Goal: Task Accomplishment & Management: Complete application form

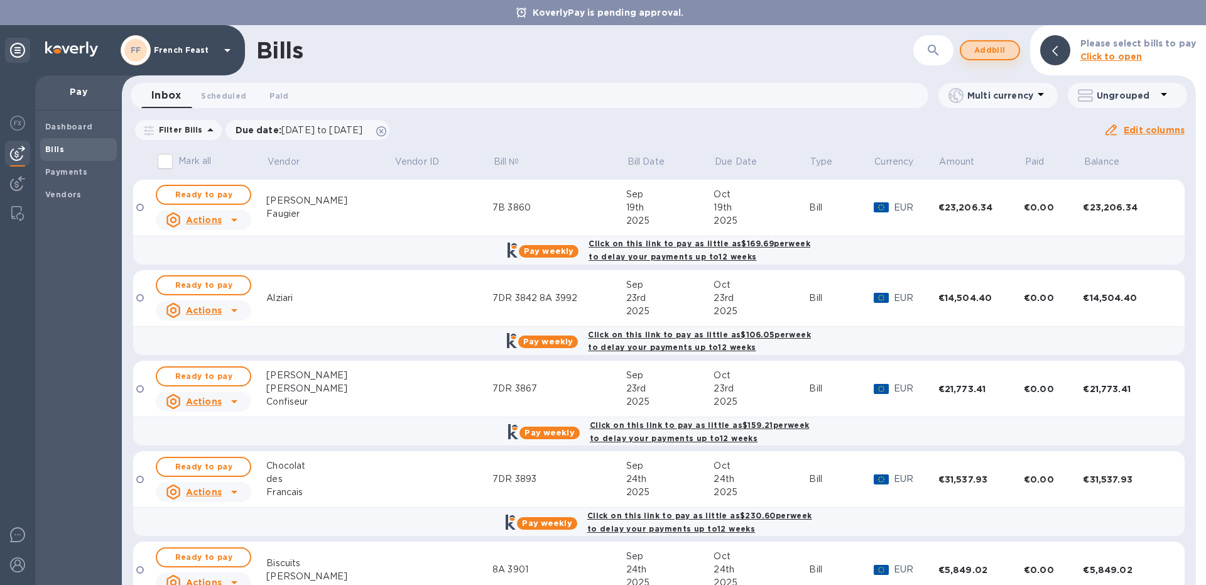
click at [988, 49] on span "Add bill" at bounding box center [990, 50] width 38 height 15
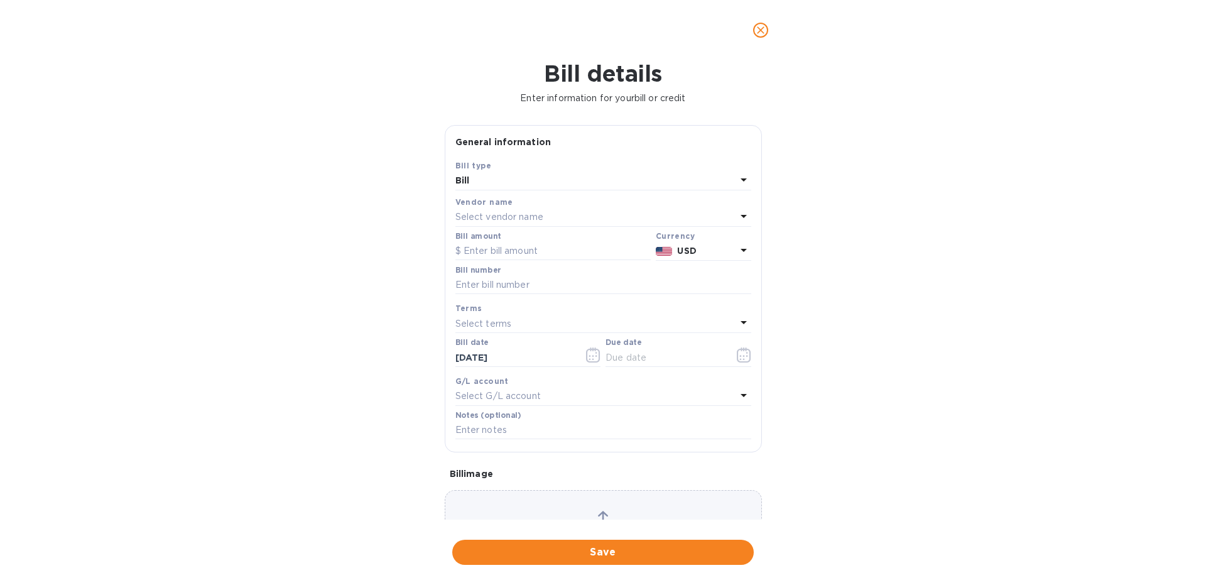
click at [502, 209] on div "Vendor name" at bounding box center [604, 201] width 296 height 13
click at [496, 219] on p "Select vendor name" at bounding box center [500, 217] width 88 height 13
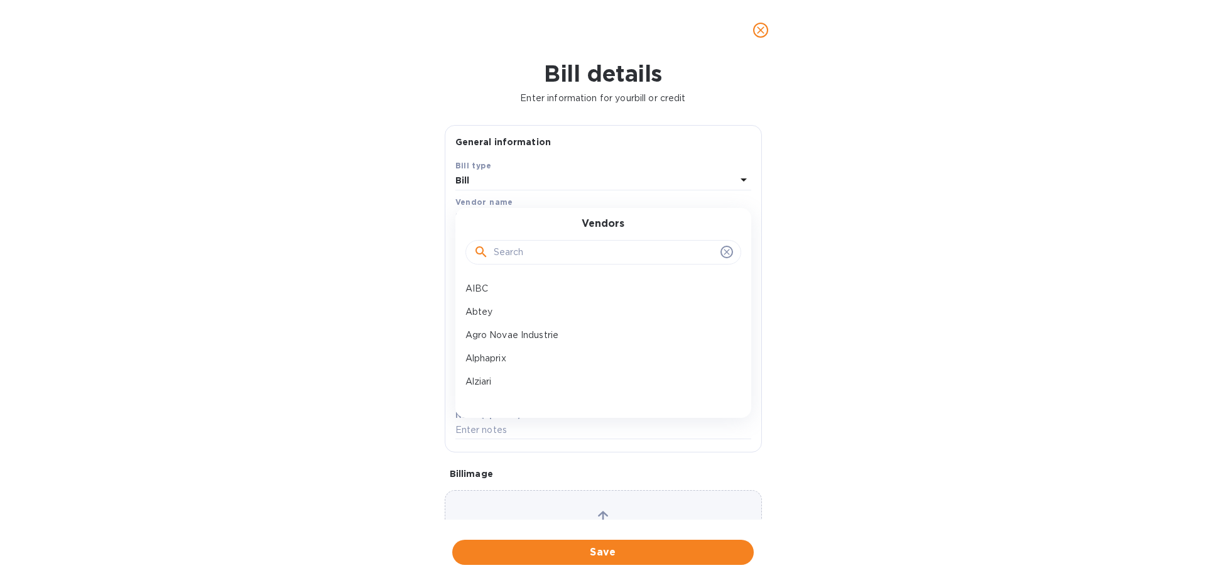
click at [515, 260] on input "text" at bounding box center [605, 252] width 222 height 19
type input "cabf"
click at [489, 292] on p "CABF" at bounding box center [599, 288] width 266 height 13
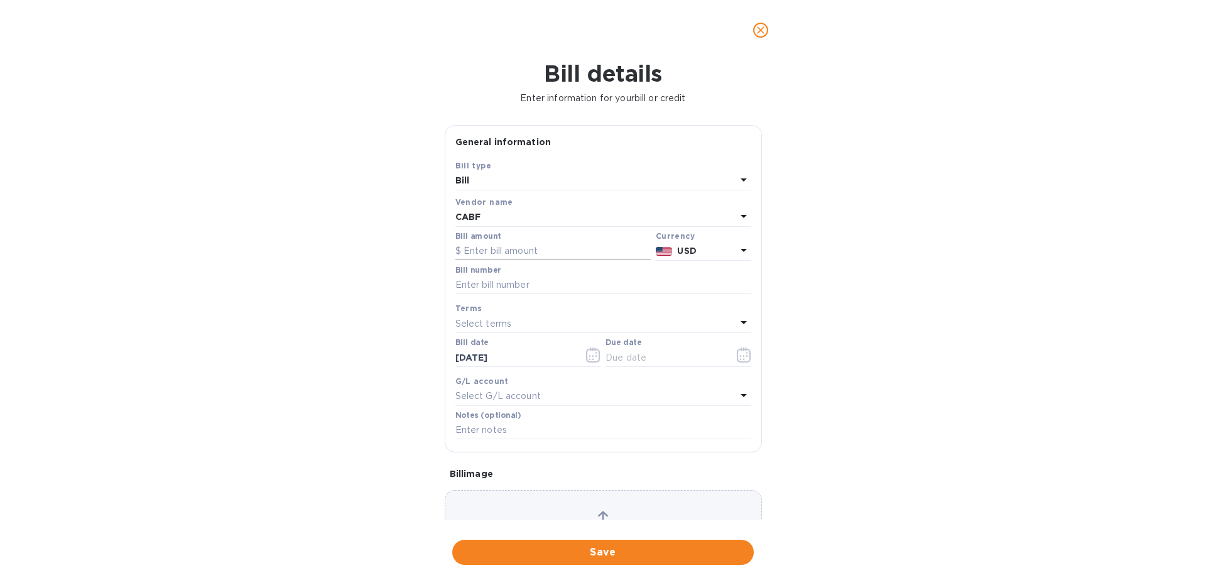
click at [477, 254] on input "text" at bounding box center [553, 251] width 195 height 19
paste input "13,177.17"
type input "13,177.17"
click at [711, 255] on p "USD" at bounding box center [706, 250] width 58 height 13
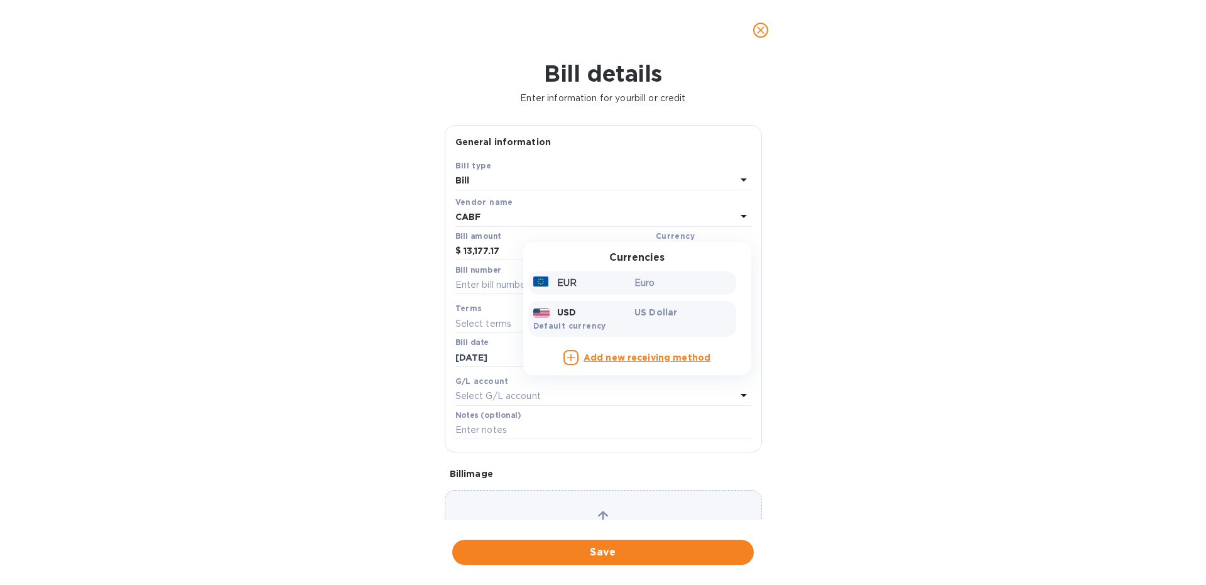
click at [573, 282] on p "EUR" at bounding box center [566, 282] width 19 height 13
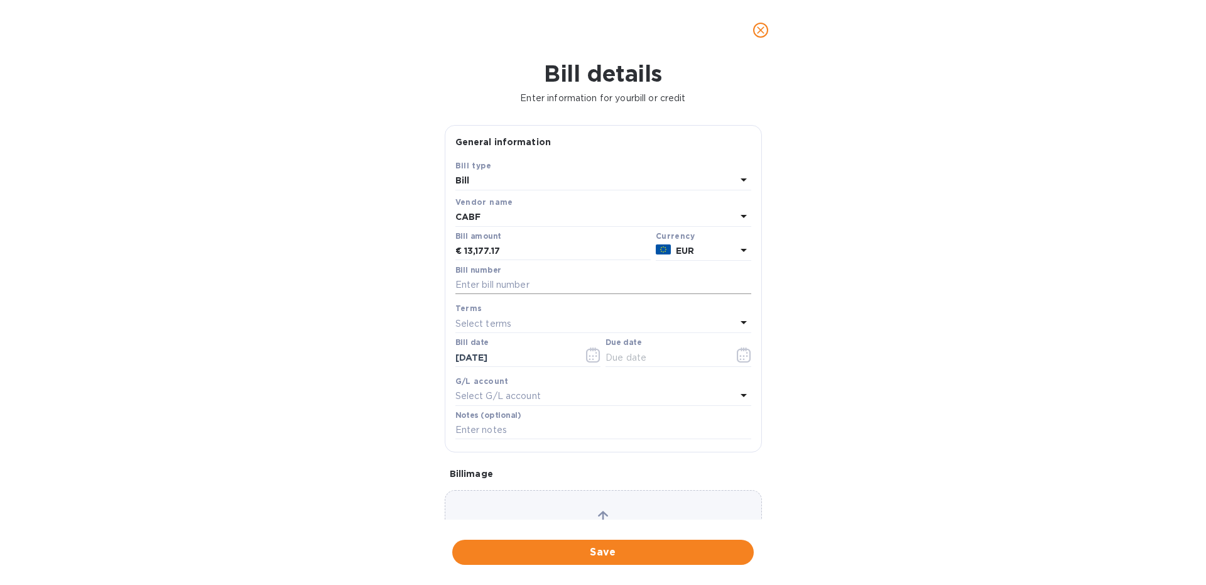
click at [517, 279] on input "text" at bounding box center [604, 285] width 296 height 19
type input "10B 4040"
click at [745, 356] on icon "button" at bounding box center [744, 354] width 14 height 15
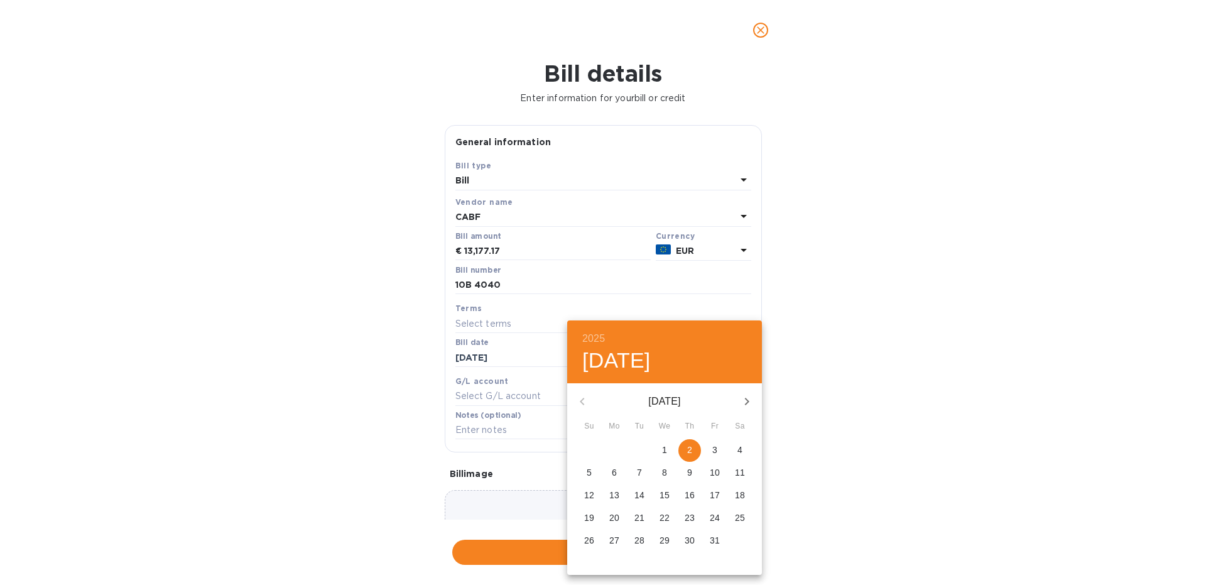
click at [745, 396] on icon "button" at bounding box center [747, 401] width 15 height 15
click at [590, 472] on p "2" at bounding box center [589, 472] width 5 height 13
type input "[DATE]"
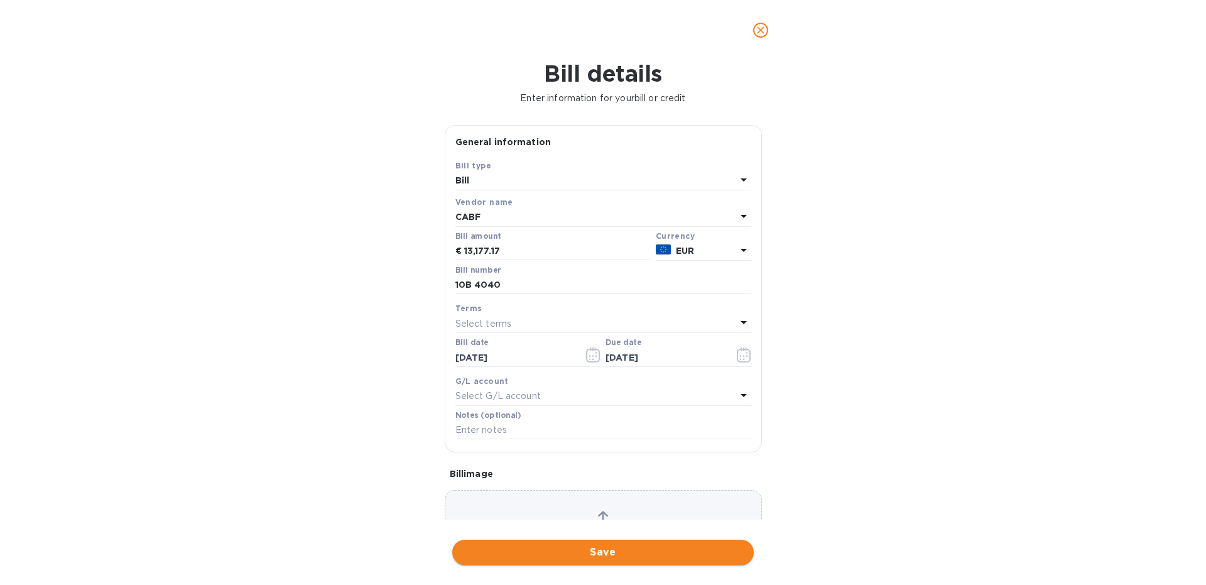
click at [535, 557] on span "Save" at bounding box center [603, 552] width 282 height 15
